Goal: Task Accomplishment & Management: Manage account settings

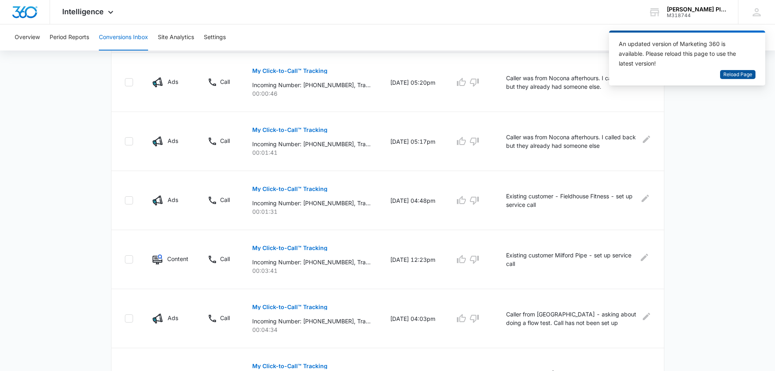
click at [731, 74] on span "Reload Page" at bounding box center [737, 75] width 29 height 8
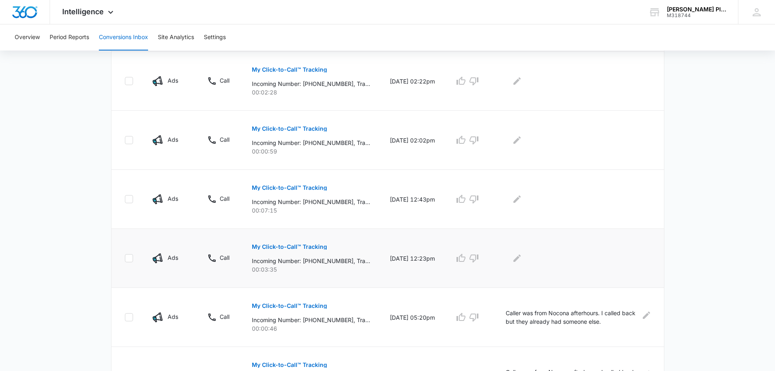
scroll to position [448, 0]
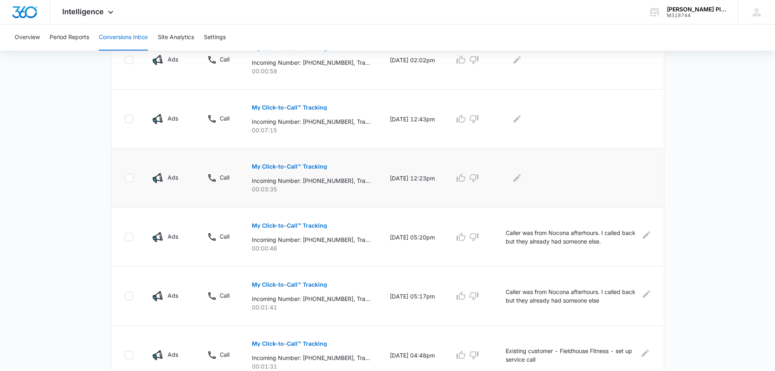
click at [272, 166] on p "My Click-to-Call™ Tracking" at bounding box center [289, 167] width 75 height 6
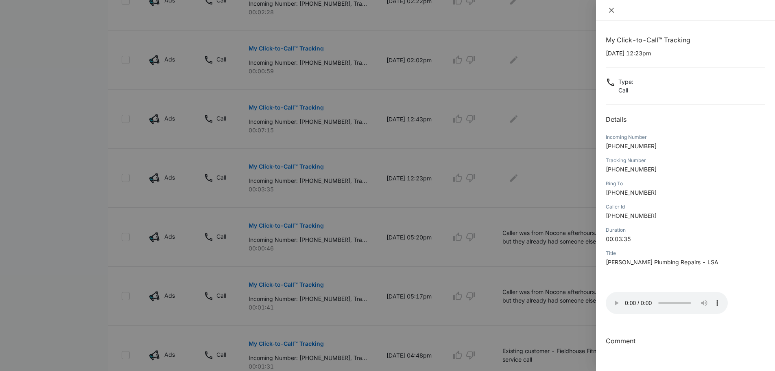
click at [608, 9] on button "Close" at bounding box center [611, 10] width 11 height 7
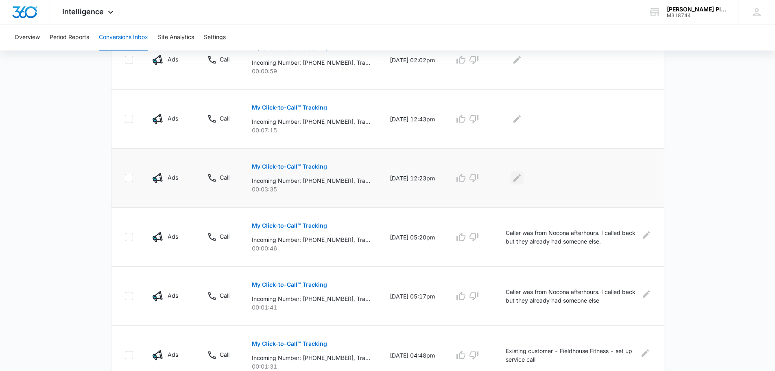
click at [521, 177] on icon "Edit Comments" at bounding box center [517, 177] width 7 height 7
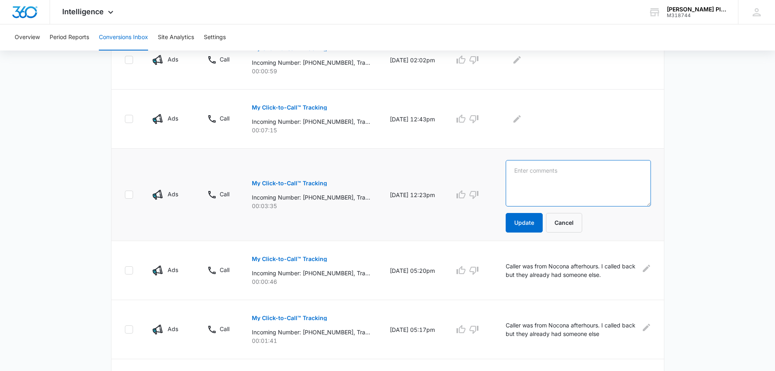
click at [524, 175] on textarea at bounding box center [578, 183] width 145 height 46
type textarea "marketing call for [PERSON_NAME]"
click at [530, 225] on button "Update" at bounding box center [524, 223] width 37 height 20
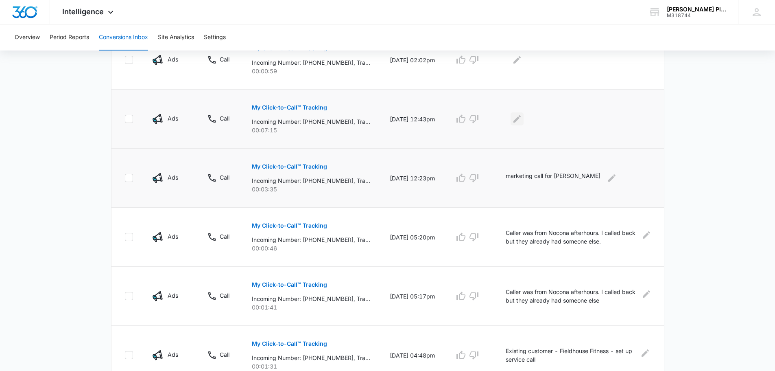
click at [522, 117] on icon "Edit Comments" at bounding box center [517, 119] width 10 height 10
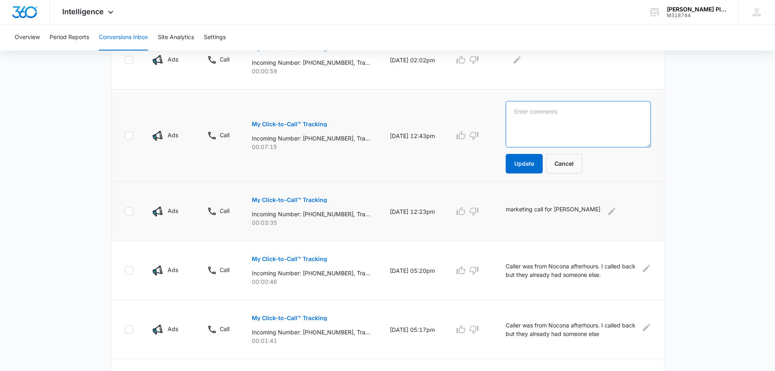
click at [521, 117] on textarea at bounding box center [578, 124] width 145 height 46
type textarea "New customer - Monomoy in [GEOGRAPHIC_DATA] - set up to do an estimate"
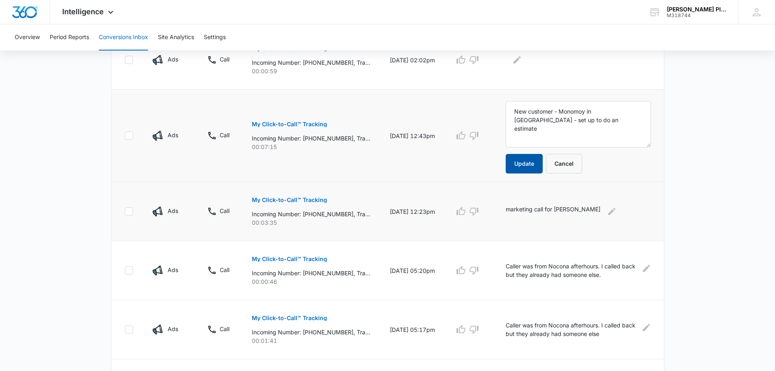
click at [533, 160] on button "Update" at bounding box center [524, 164] width 37 height 20
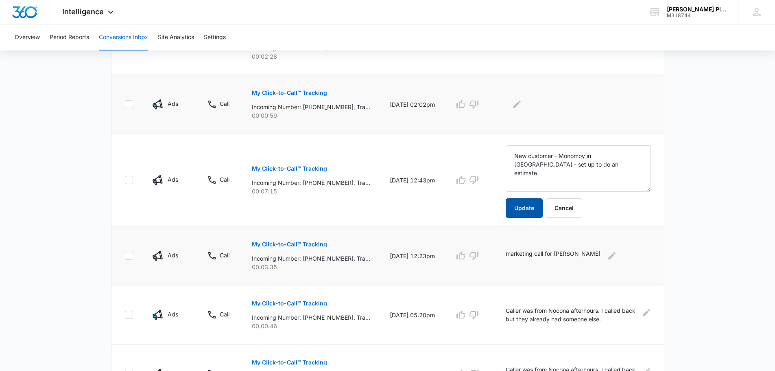
scroll to position [326, 0]
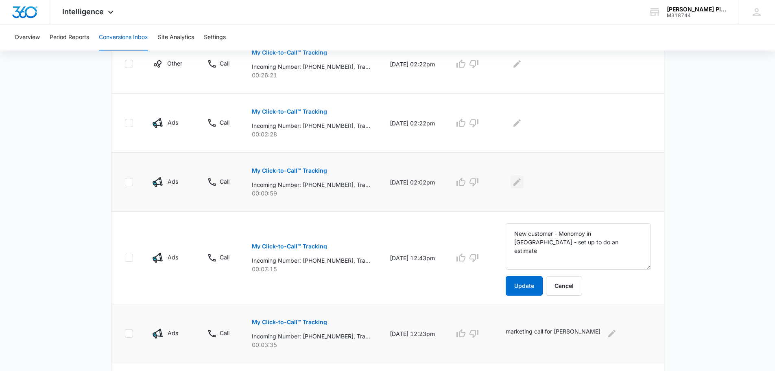
click at [521, 182] on icon "Edit Comments" at bounding box center [517, 182] width 10 height 10
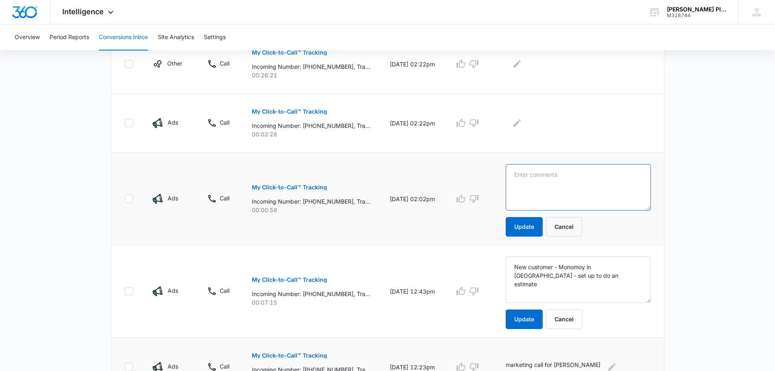
click at [522, 180] on textarea at bounding box center [578, 187] width 145 height 46
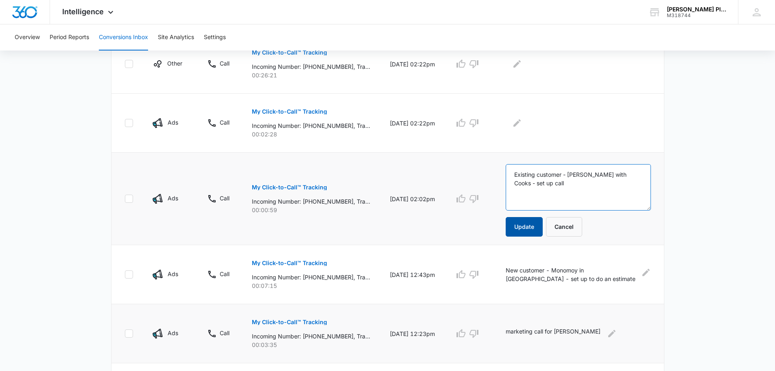
type textarea "Existing customer - [PERSON_NAME] with Cooks - set up call"
click at [527, 219] on button "Update" at bounding box center [524, 227] width 37 height 20
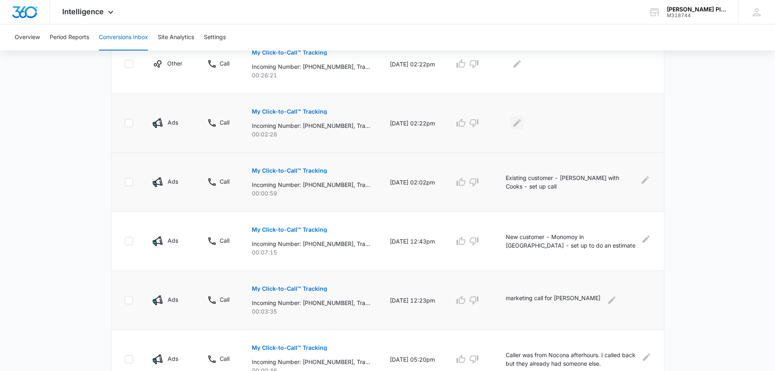
click at [521, 122] on icon "Edit Comments" at bounding box center [517, 122] width 7 height 7
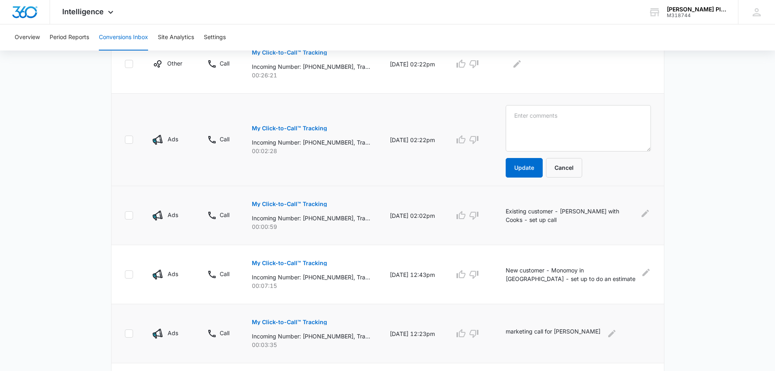
click at [274, 129] on p "My Click-to-Call™ Tracking" at bounding box center [289, 128] width 75 height 6
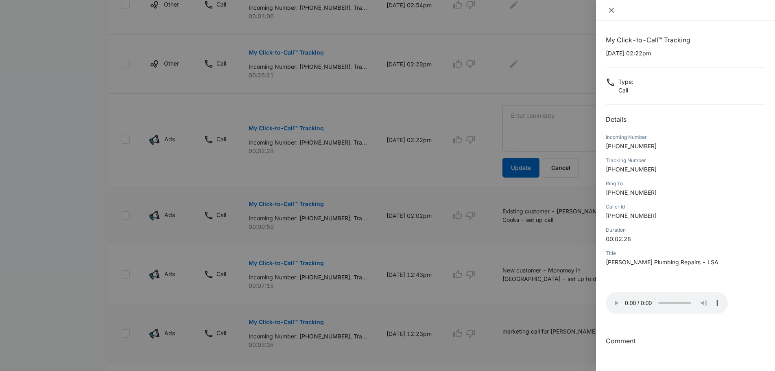
click at [614, 10] on icon "close" at bounding box center [611, 10] width 7 height 7
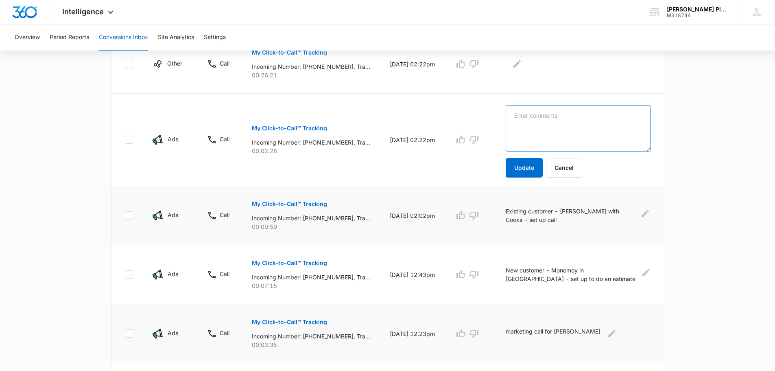
click at [525, 119] on textarea at bounding box center [578, 128] width 145 height 46
type textarea "Caller needing someone right away and we did not have availability"
click at [527, 168] on button "Update" at bounding box center [524, 168] width 37 height 20
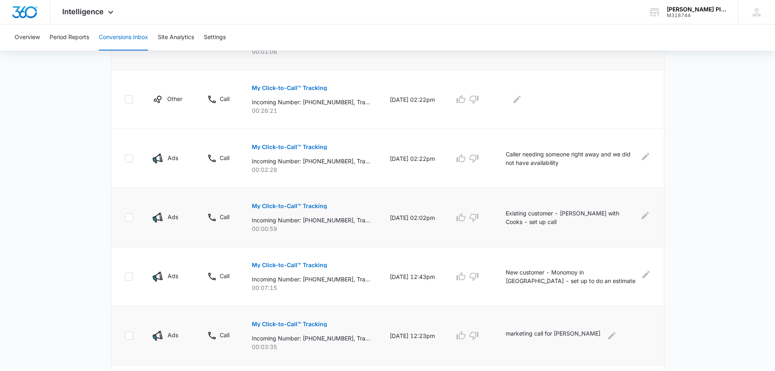
scroll to position [244, 0]
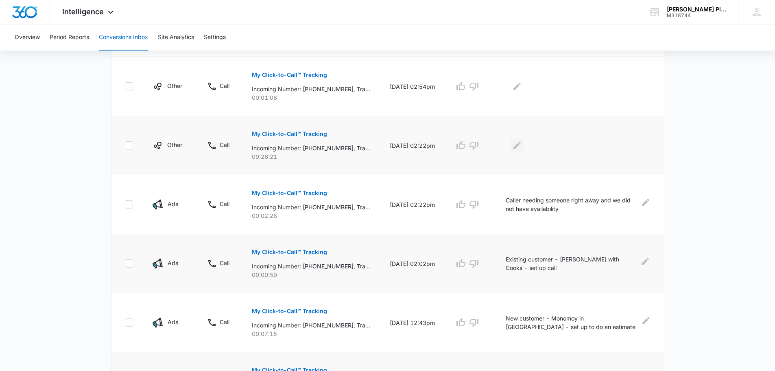
click at [521, 145] on icon "Edit Comments" at bounding box center [517, 145] width 7 height 7
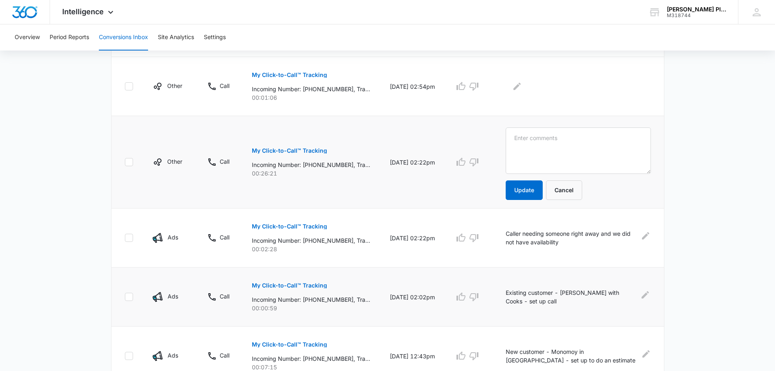
click at [279, 151] on p "My Click-to-Call™ Tracking" at bounding box center [289, 151] width 75 height 6
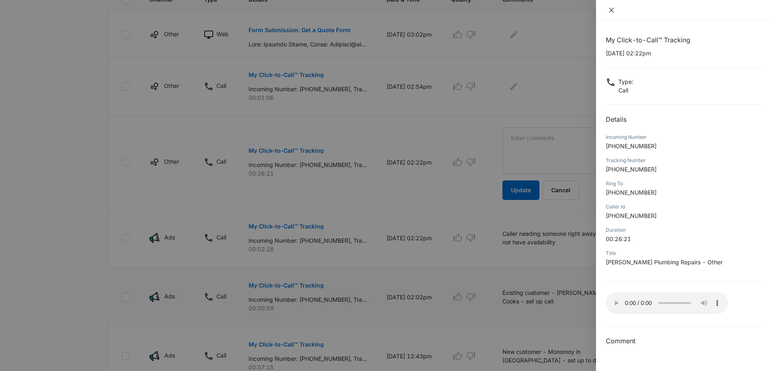
click at [610, 9] on icon "close" at bounding box center [611, 10] width 5 height 5
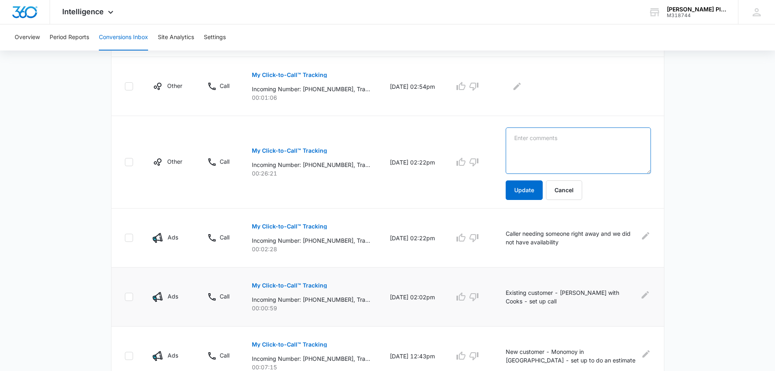
click at [528, 139] on textarea at bounding box center [578, 150] width 145 height 46
type textarea "[PERSON_NAME] with webmasters for [PERSON_NAME]"
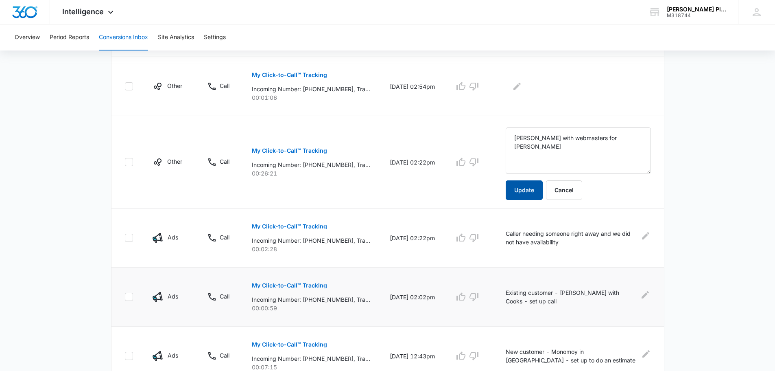
click at [526, 188] on button "Update" at bounding box center [524, 190] width 37 height 20
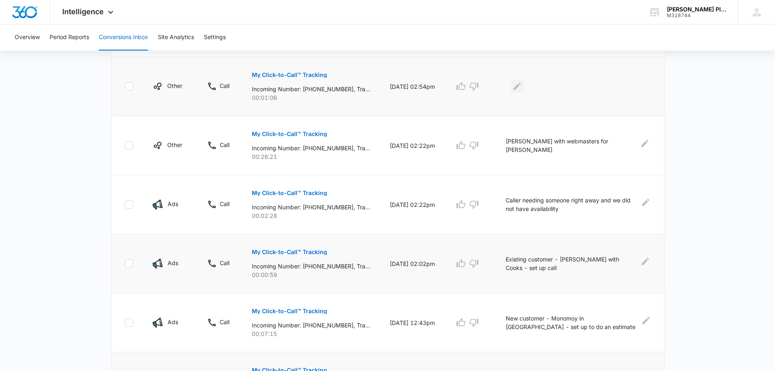
click at [522, 81] on icon "Edit Comments" at bounding box center [517, 86] width 10 height 10
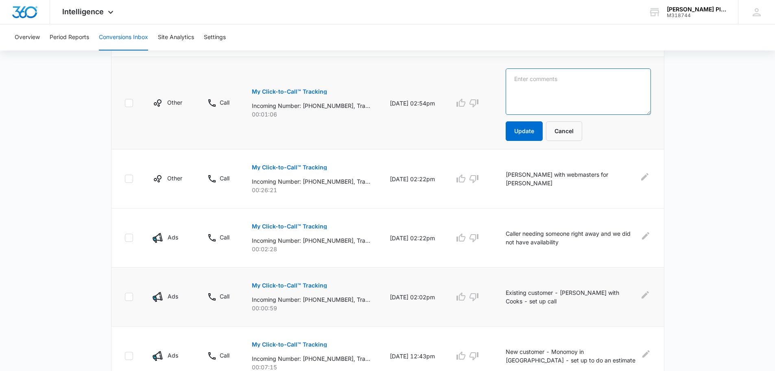
click at [523, 81] on textarea at bounding box center [578, 91] width 145 height 46
type textarea "[PERSON_NAME] for [PERSON_NAME]"
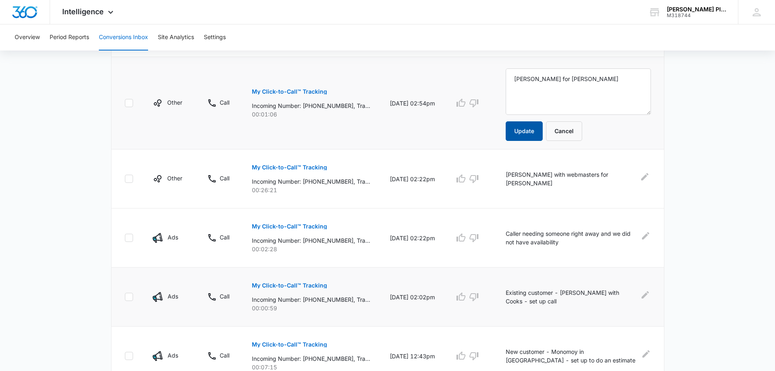
click at [532, 132] on button "Update" at bounding box center [524, 131] width 37 height 20
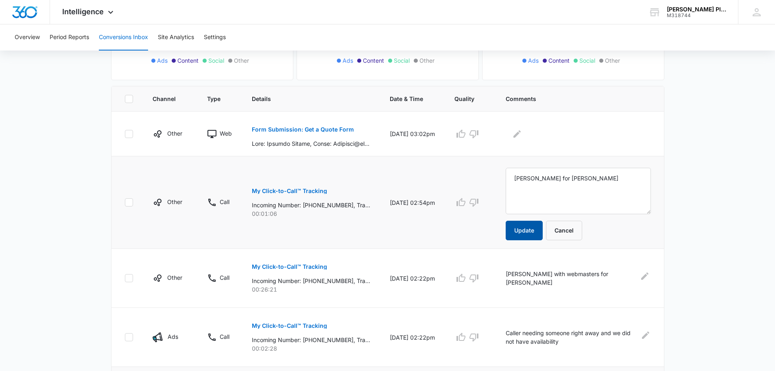
scroll to position [122, 0]
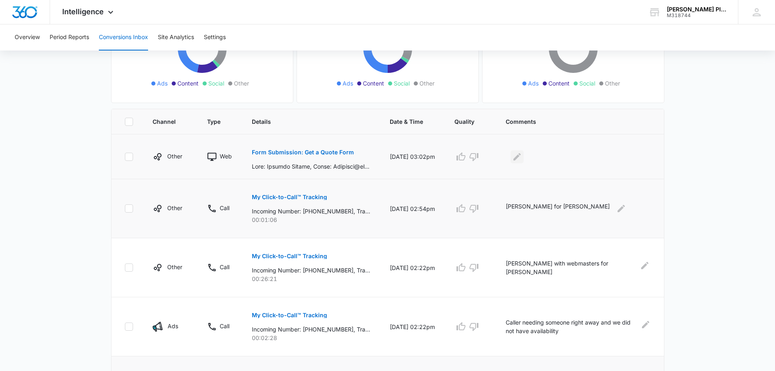
click at [522, 158] on icon "Edit Comments" at bounding box center [517, 157] width 10 height 10
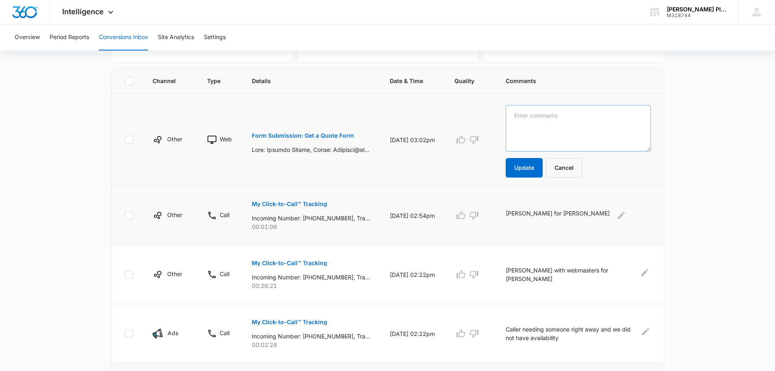
scroll to position [81, 0]
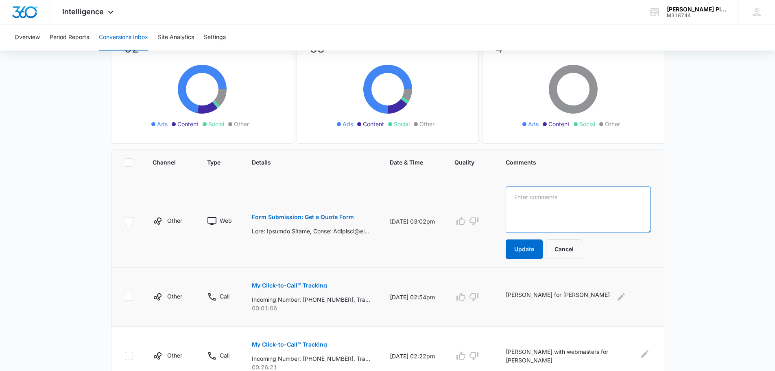
click at [524, 197] on textarea at bounding box center [578, 209] width 145 height 46
type textarea "Solicitor from SC"
click at [527, 247] on button "Update" at bounding box center [524, 249] width 37 height 20
